Goal: Information Seeking & Learning: Learn about a topic

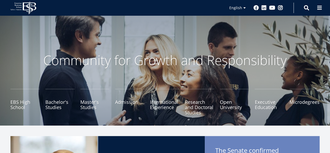
scroll to position [78, 0]
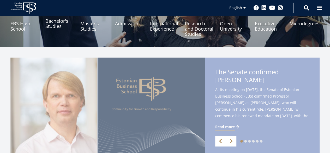
click at [56, 23] on link "Bachelor's Studies" at bounding box center [59, 23] width 29 height 26
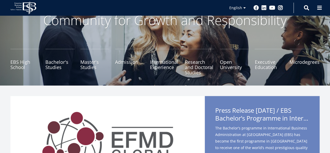
scroll to position [26, 0]
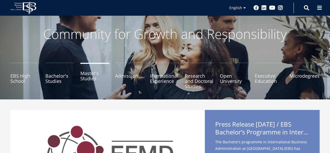
click at [88, 75] on link "Master's Studies" at bounding box center [94, 76] width 29 height 26
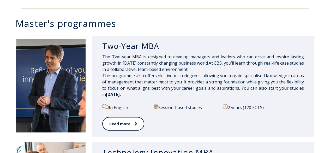
scroll to position [234, 0]
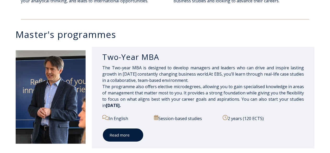
click at [135, 134] on icon at bounding box center [135, 134] width 3 height 5
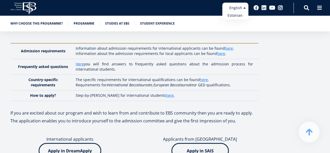
scroll to position [1461, 0]
